Goal: Navigation & Orientation: Go to known website

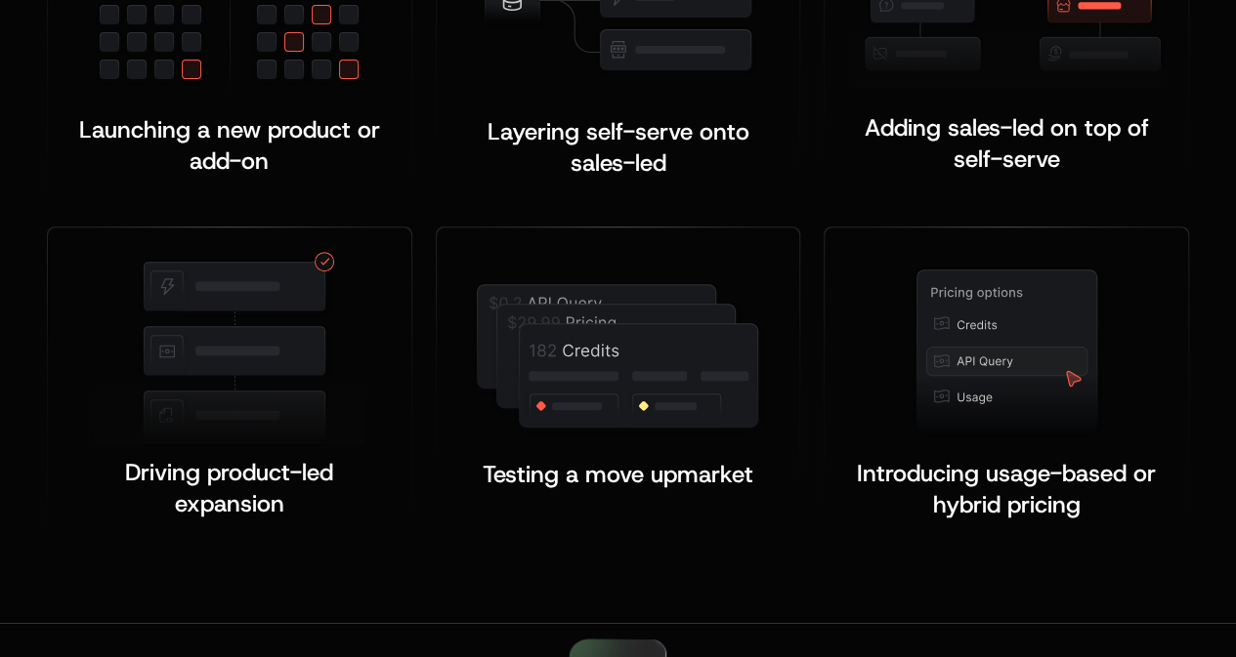
scroll to position [4067, 0]
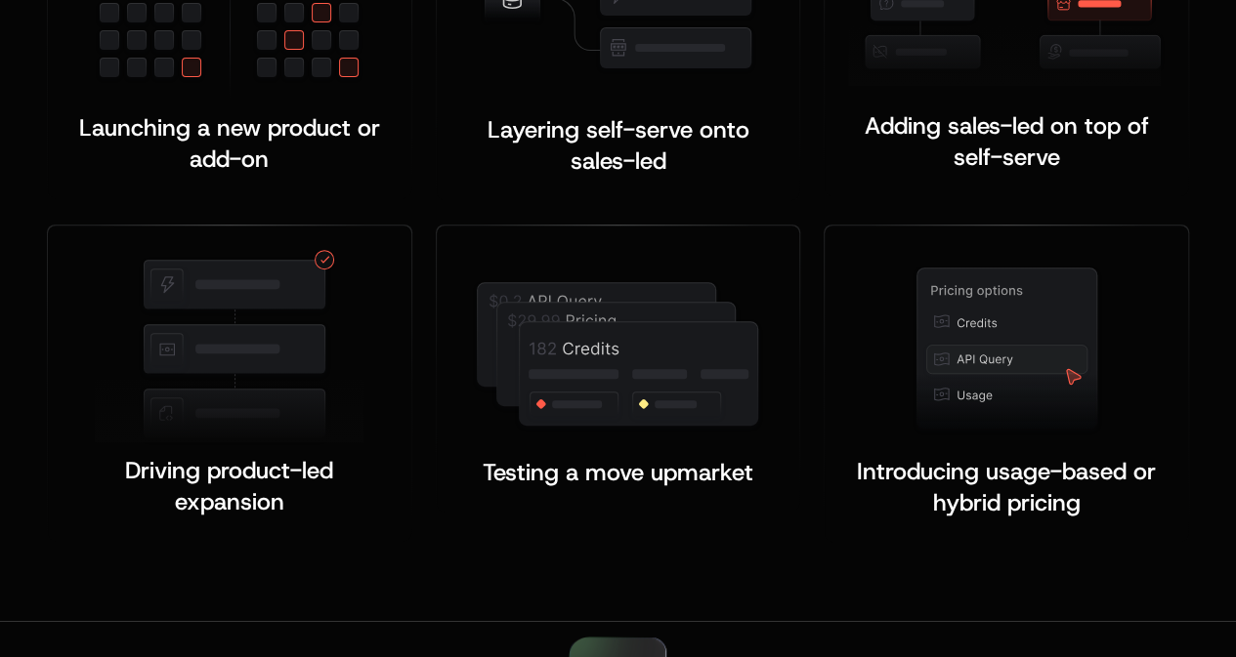
scroll to position [4067, 0]
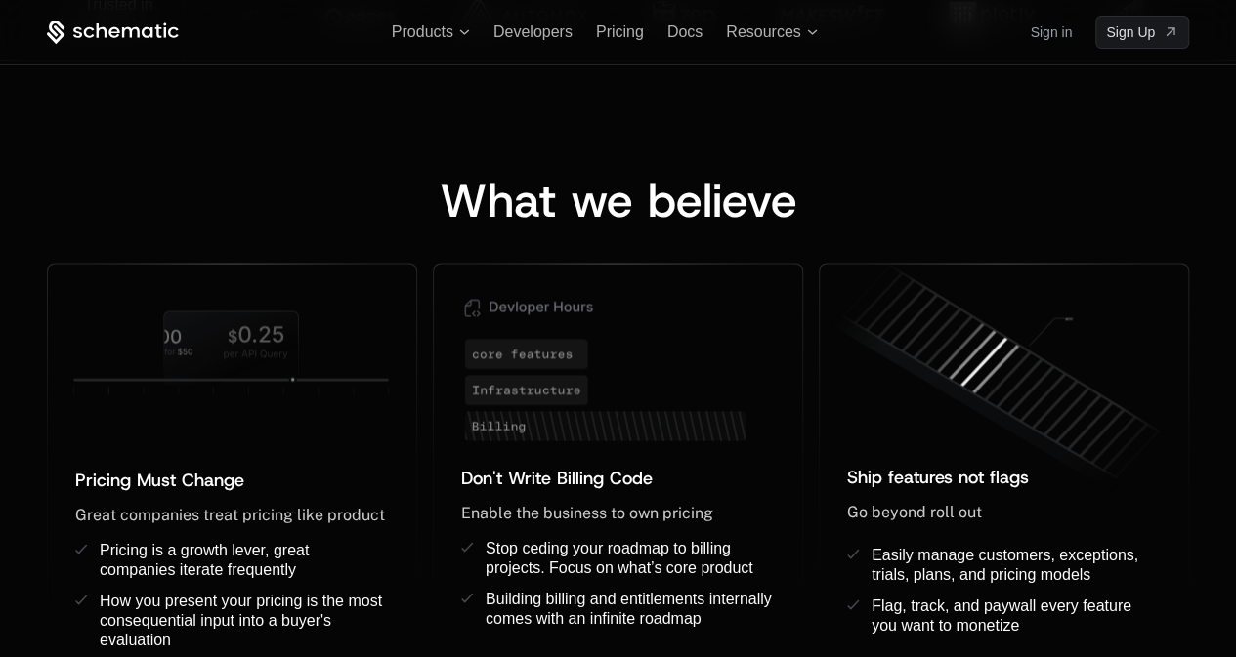
scroll to position [1463, 0]
